Goal: Information Seeking & Learning: Find specific fact

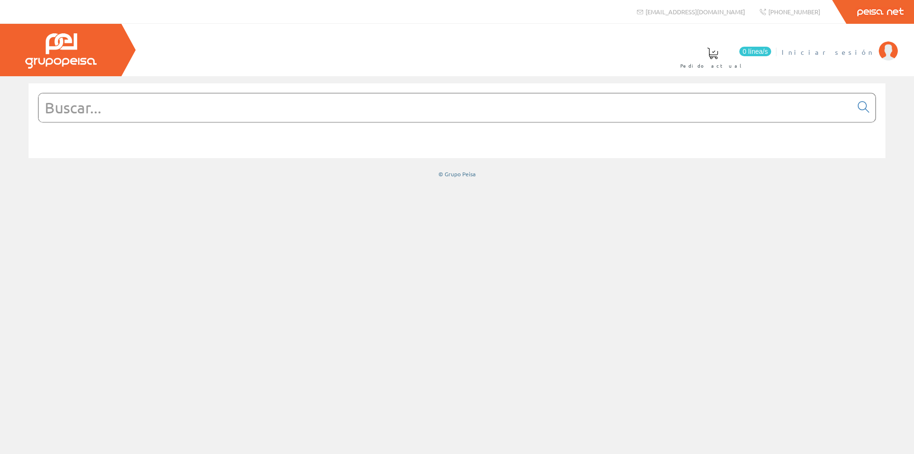
click at [845, 54] on span "Iniciar sesión" at bounding box center [828, 52] width 92 height 10
click at [279, 108] on input "text" at bounding box center [446, 107] width 814 height 29
click at [158, 107] on input "text" at bounding box center [446, 107] width 814 height 29
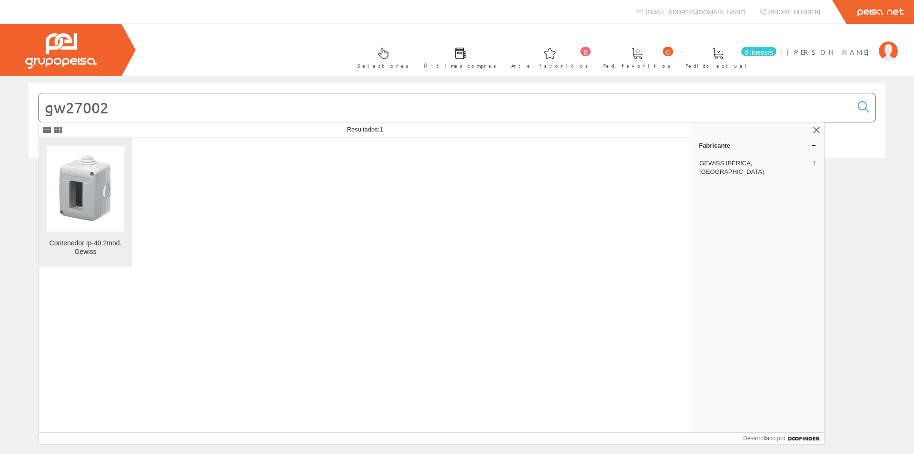
type input "gw27002"
click at [111, 210] on img at bounding box center [86, 188] width 58 height 72
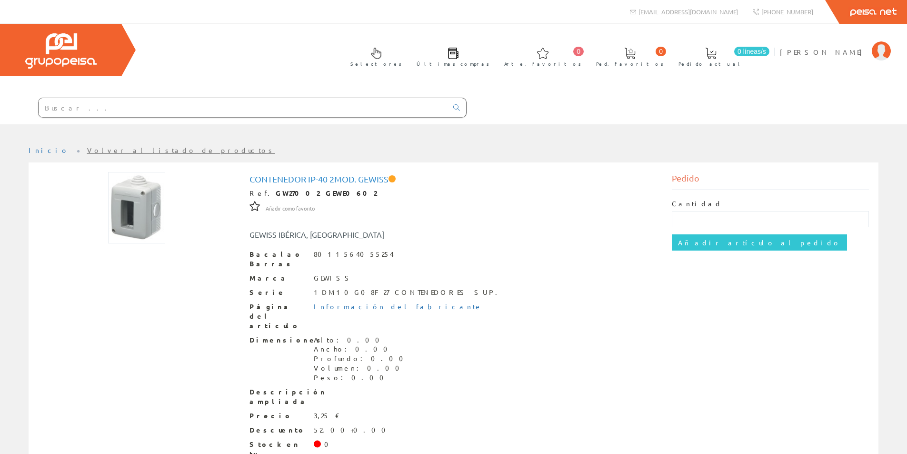
scroll to position [41, 0]
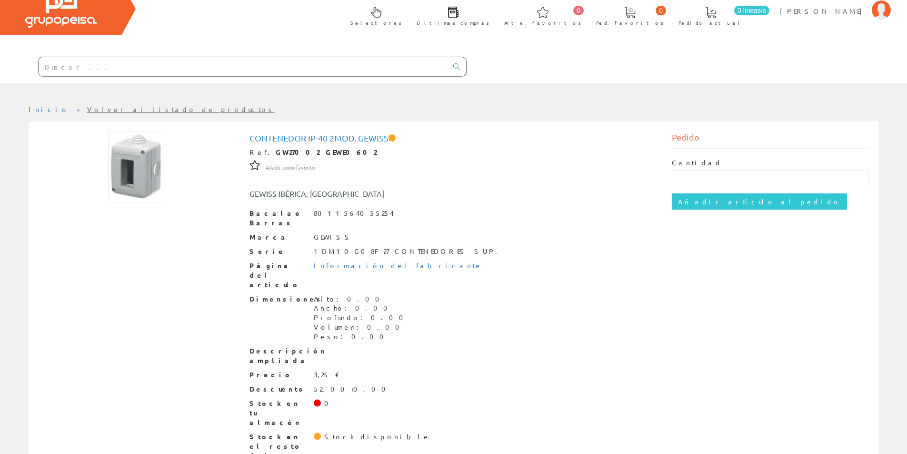
click at [184, 63] on input "text" at bounding box center [243, 66] width 409 height 19
click at [179, 69] on input "text" at bounding box center [243, 66] width 409 height 19
paste input "GW20571 Interruptor 1 polo 1 5,30"
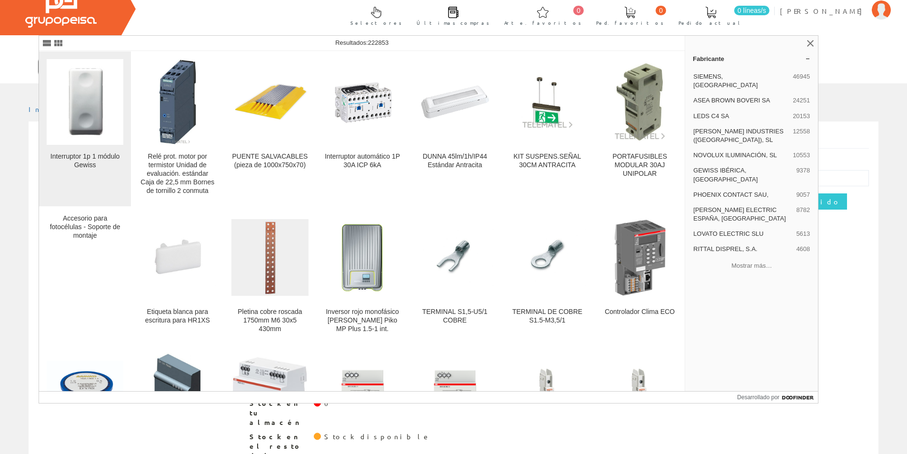
type input "GW20571 Interruptor 1 polo 1 5,30"
click at [91, 103] on img at bounding box center [85, 102] width 58 height 72
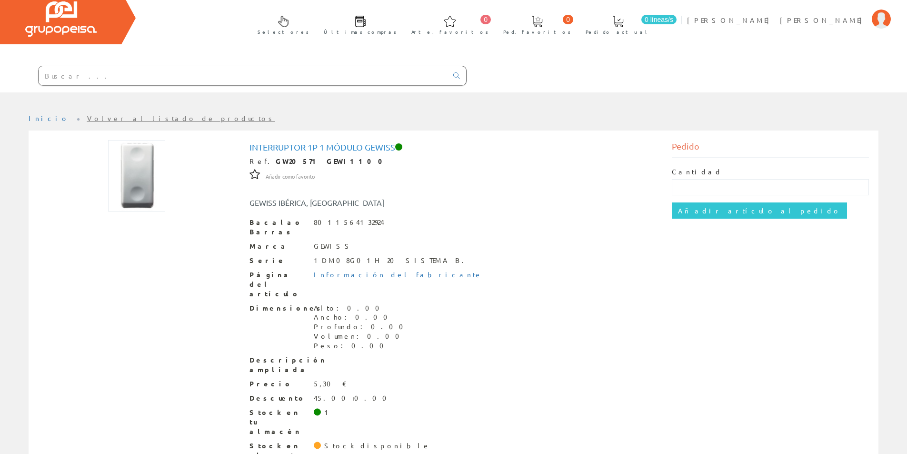
scroll to position [41, 0]
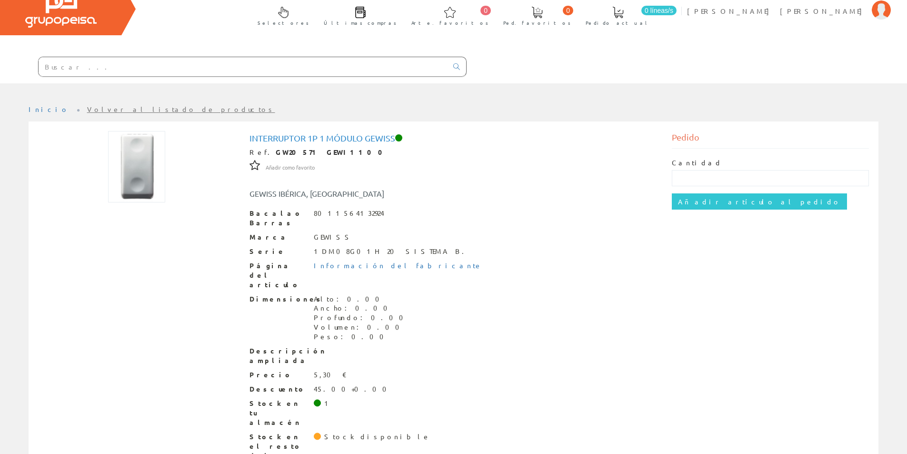
click at [108, 62] on input "text" at bounding box center [243, 66] width 409 height 19
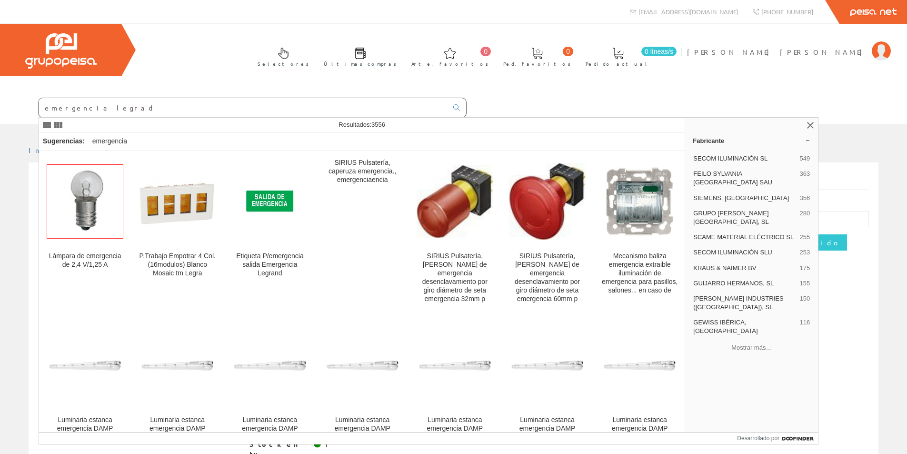
click at [141, 108] on input "emergencia legrad" at bounding box center [243, 107] width 409 height 19
paste input "661608PL"
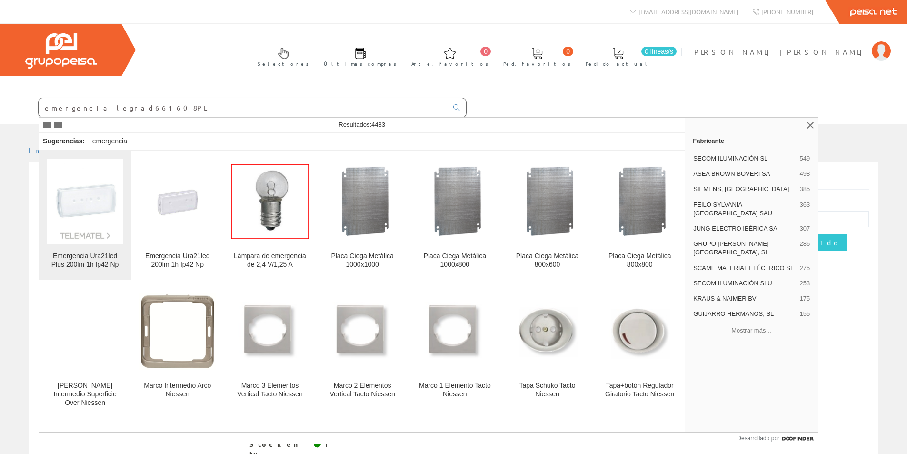
type input "emergencia legrad661608PL"
click at [102, 260] on div "Emergencia Ura21led Plus 200lm 1h Ip42 Np" at bounding box center [85, 260] width 77 height 17
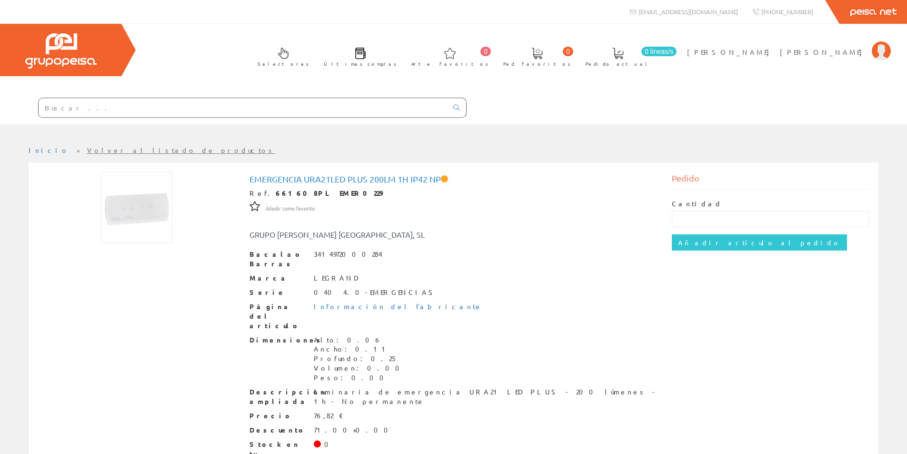
drag, startPoint x: 171, startPoint y: 112, endPoint x: 171, endPoint y: 105, distance: 7.6
click at [171, 105] on input "text" at bounding box center [243, 107] width 409 height 19
paste input "661605PL"
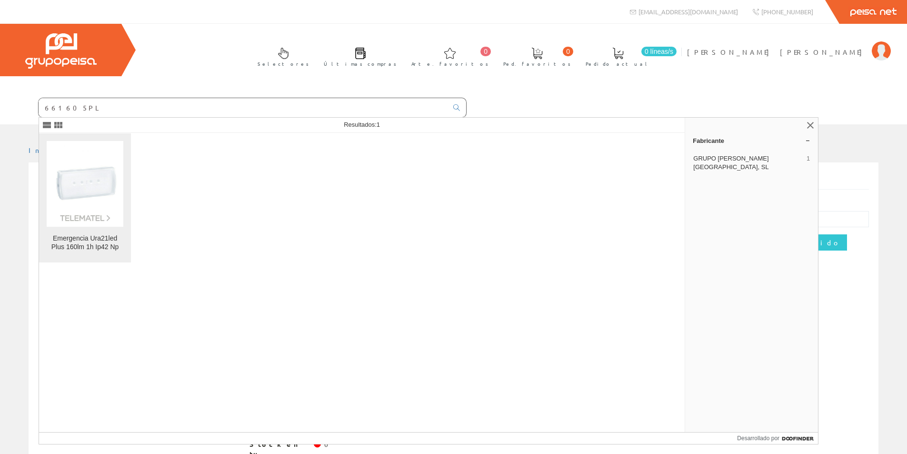
type input "661605PL"
click at [103, 235] on font "Emergencia Ura21led Plus 160lm 1h Ip42 Np" at bounding box center [85, 242] width 68 height 16
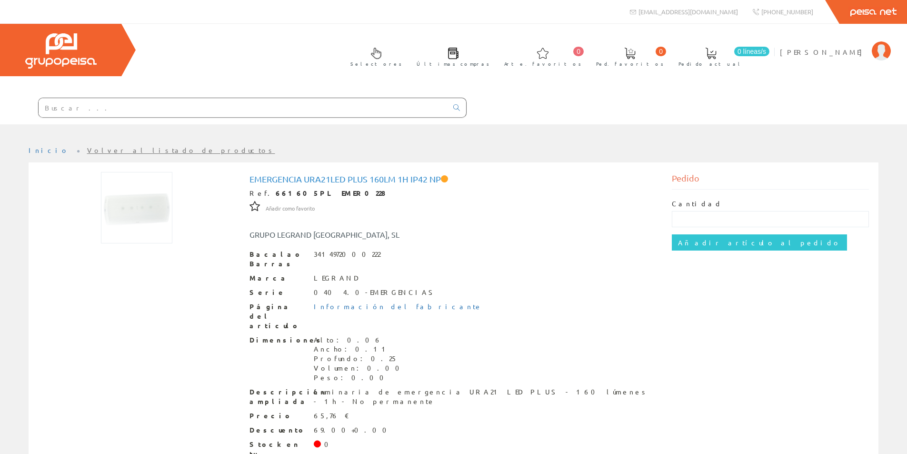
scroll to position [41, 0]
